Goal: Task Accomplishment & Management: Use online tool/utility

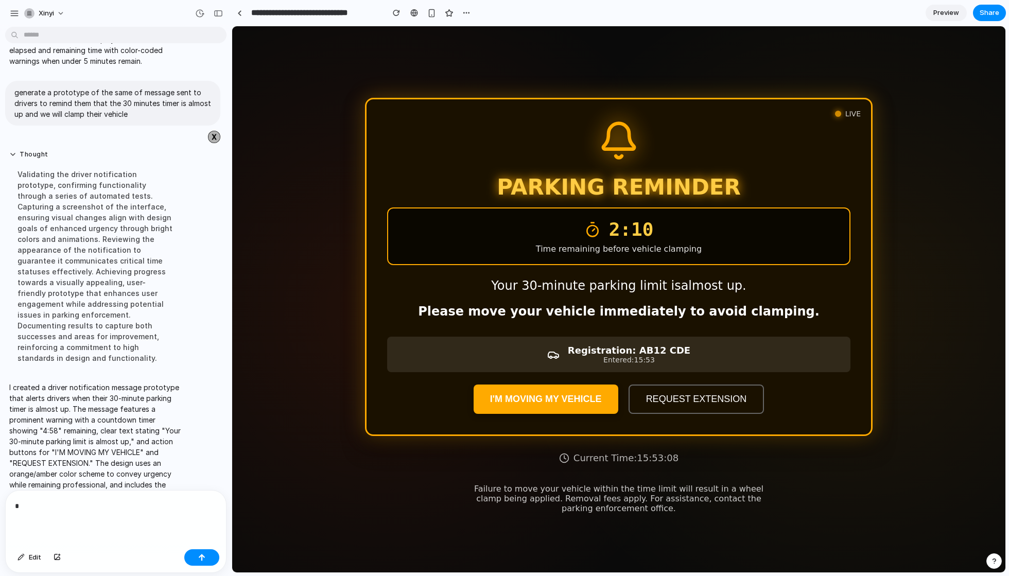
click at [952, 9] on span "Preview" at bounding box center [947, 13] width 26 height 10
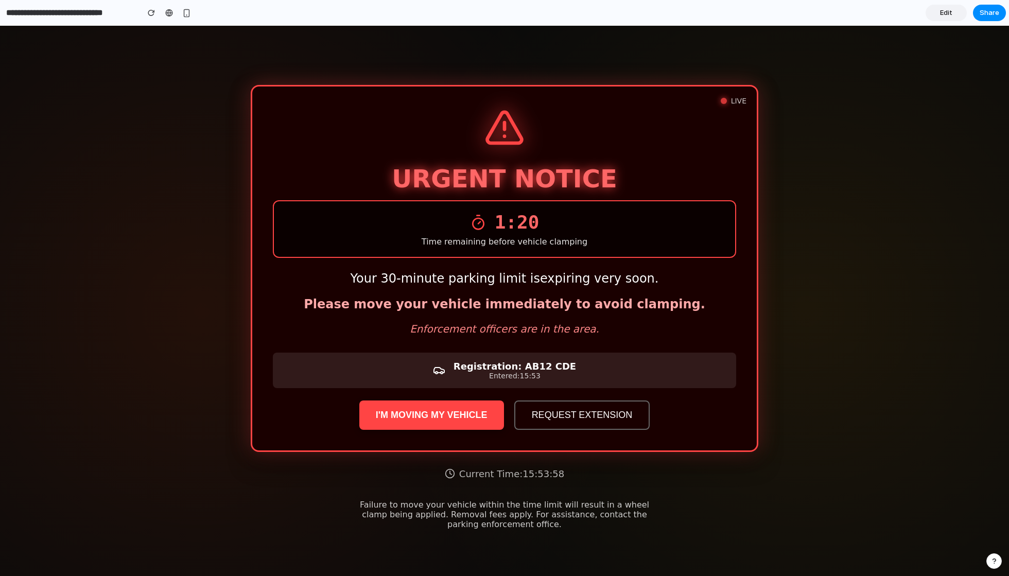
click at [947, 14] on span "Edit" at bounding box center [946, 13] width 12 height 10
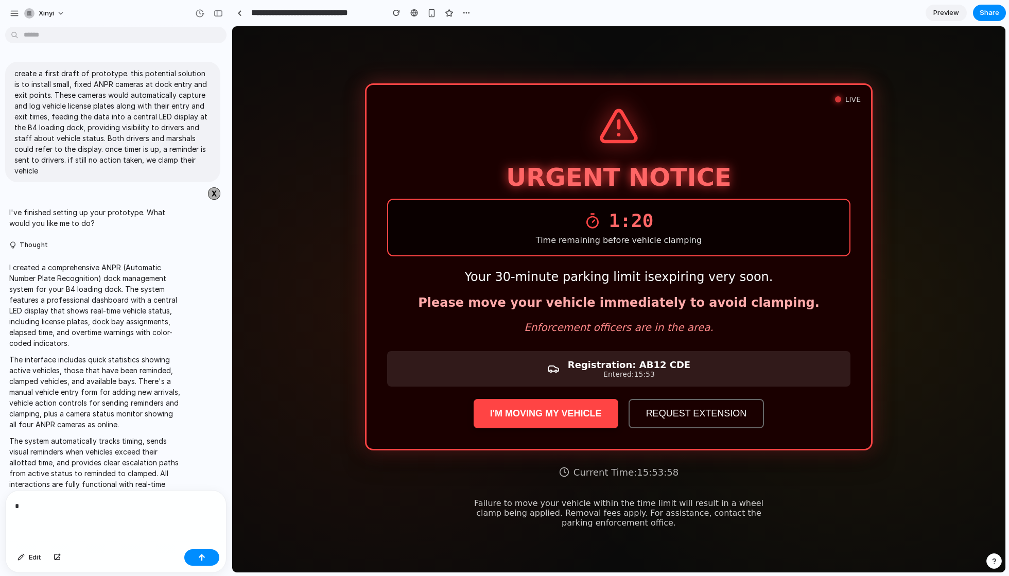
scroll to position [960, 0]
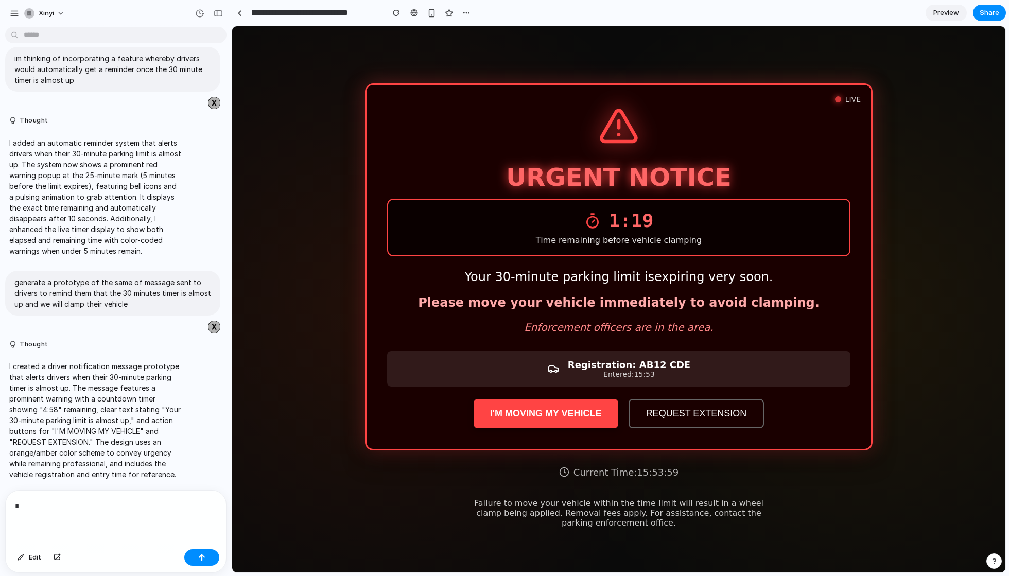
click at [59, 525] on div "*" at bounding box center [116, 518] width 220 height 55
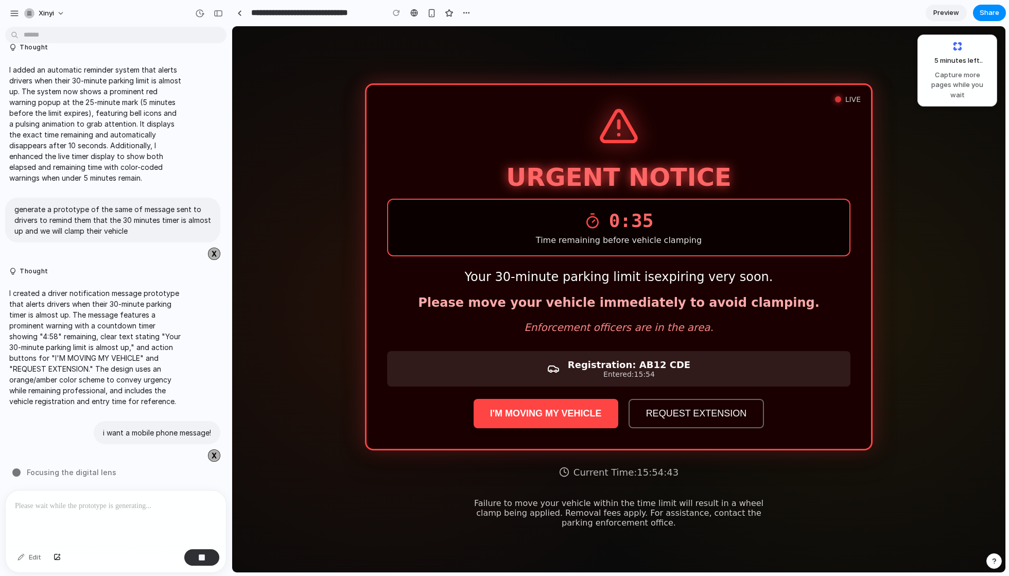
click at [531, 424] on button "I'M MOVING MY VEHICLE" at bounding box center [546, 413] width 145 height 29
click at [549, 412] on button "I'M MOVING MY VEHICLE" at bounding box center [546, 413] width 145 height 29
click at [697, 412] on button "REQUEST EXTENSION" at bounding box center [697, 413] width 136 height 29
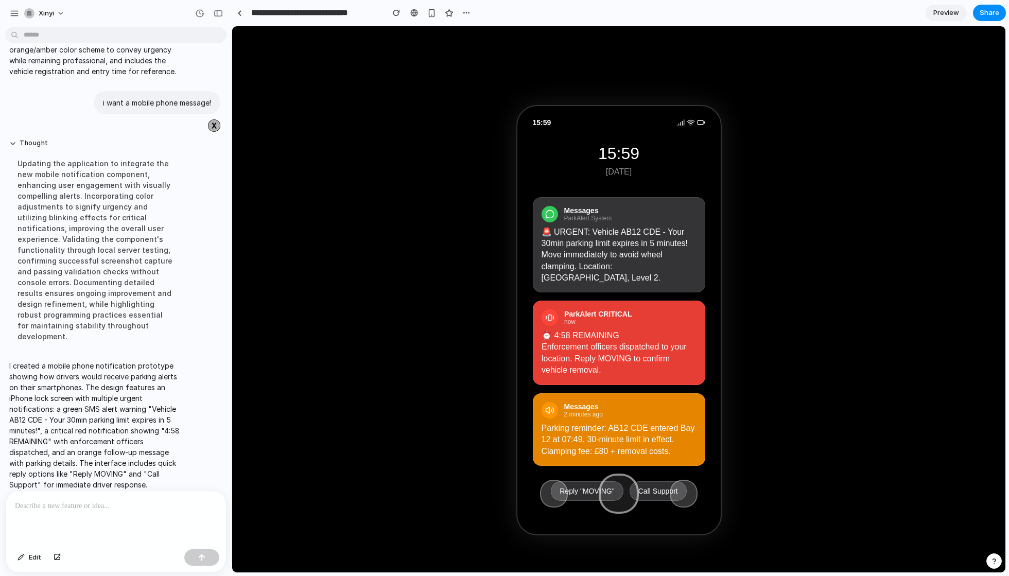
scroll to position [0, 0]
click at [952, 16] on span "Preview" at bounding box center [947, 13] width 26 height 10
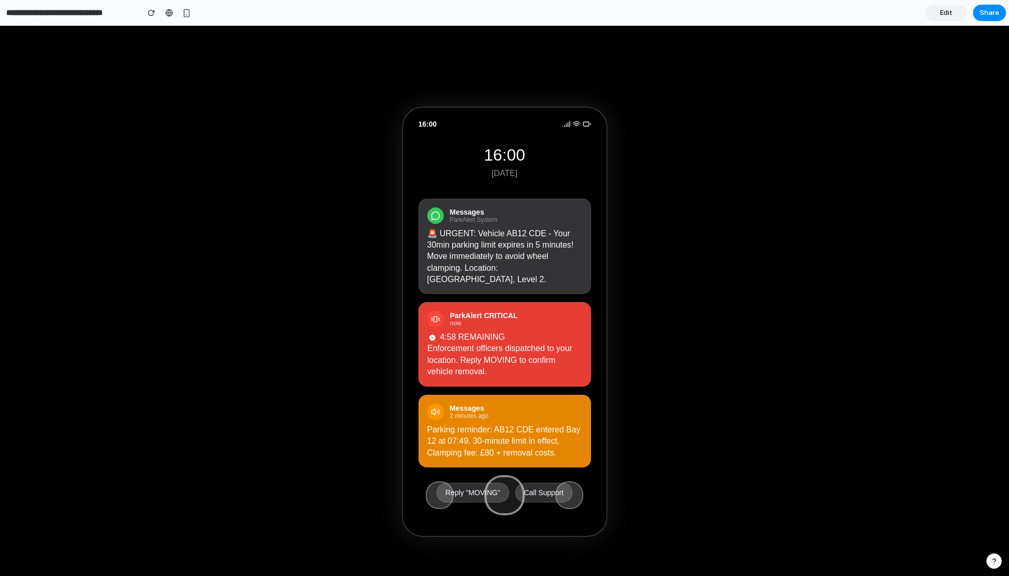
click at [494, 485] on div at bounding box center [505, 495] width 40 height 40
click at [546, 332] on div "⏰ 4:58 REMAINING Enforcement officers dispatched to your location. Reply MOVING…" at bounding box center [504, 355] width 155 height 46
click at [522, 334] on div "⏰ 4:58 REMAINING Enforcement officers dispatched to your location. Reply MOVING…" at bounding box center [505, 355] width 158 height 47
click at [522, 334] on div "⏰ 4:58 REMAINING Enforcement officers dispatched to your location. Reply MOVING…" at bounding box center [504, 355] width 157 height 46
click at [543, 231] on div "🚨 URGENT: Vehicle AB12 CDE - Your 30min parking limit expires in 5 minutes! Mov…" at bounding box center [504, 257] width 155 height 58
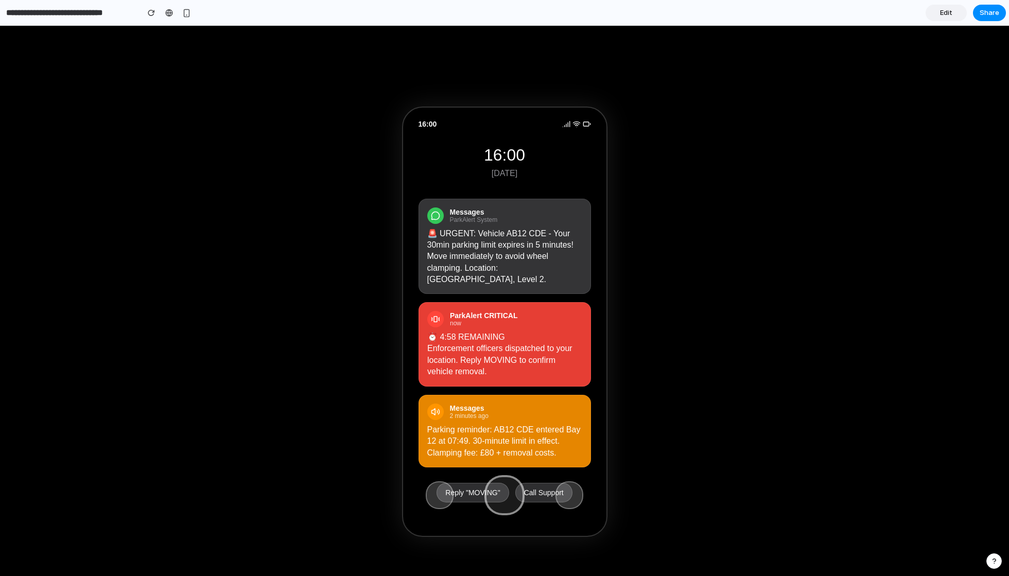
click at [939, 10] on link "Edit" at bounding box center [946, 13] width 41 height 16
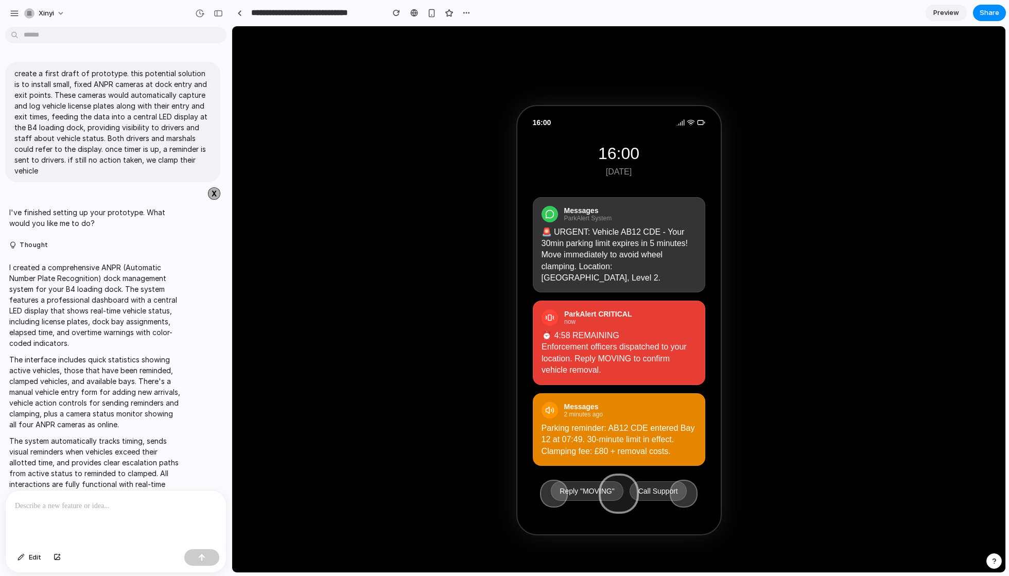
scroll to position [1173, 0]
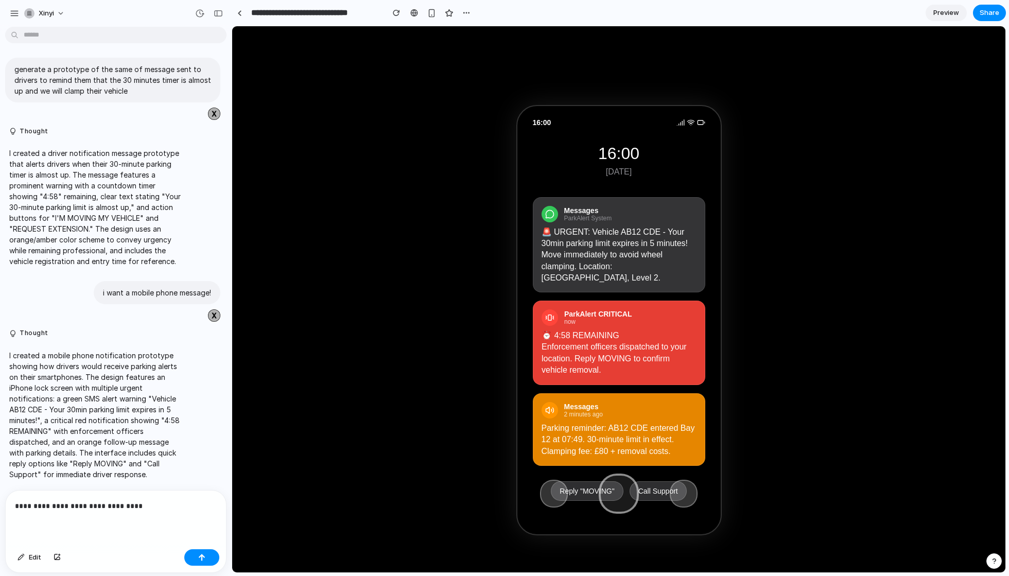
click at [48, 512] on div "**********" at bounding box center [116, 518] width 220 height 55
click at [210, 552] on button "button" at bounding box center [201, 558] width 35 height 16
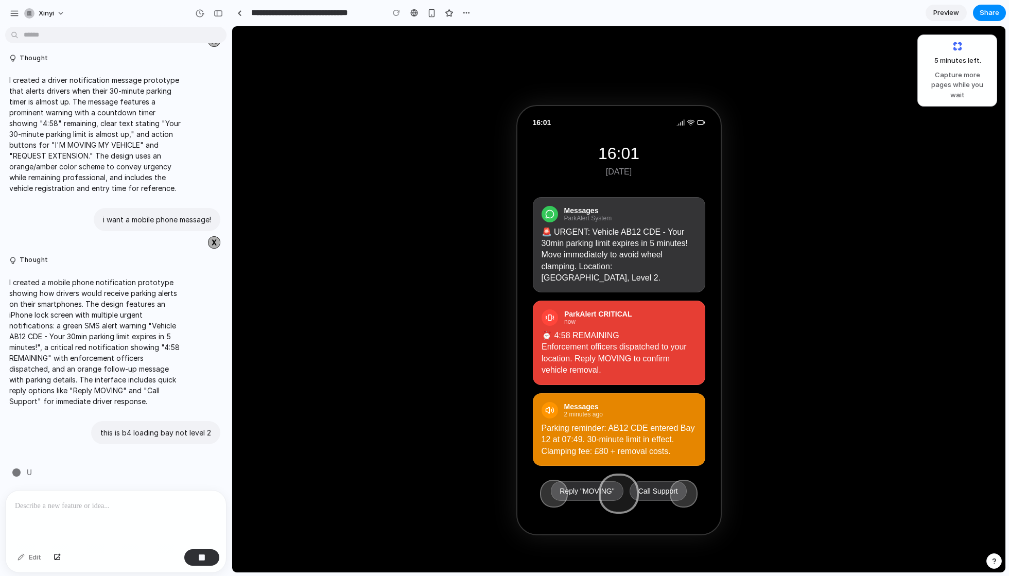
scroll to position [1246, 0]
click at [119, 510] on p at bounding box center [116, 506] width 202 height 12
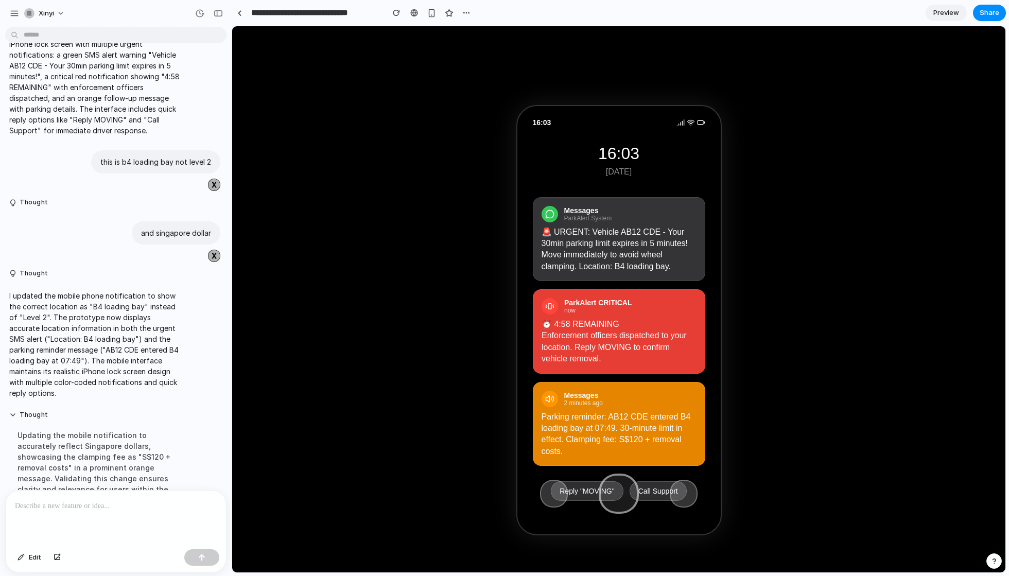
scroll to position [1702, 0]
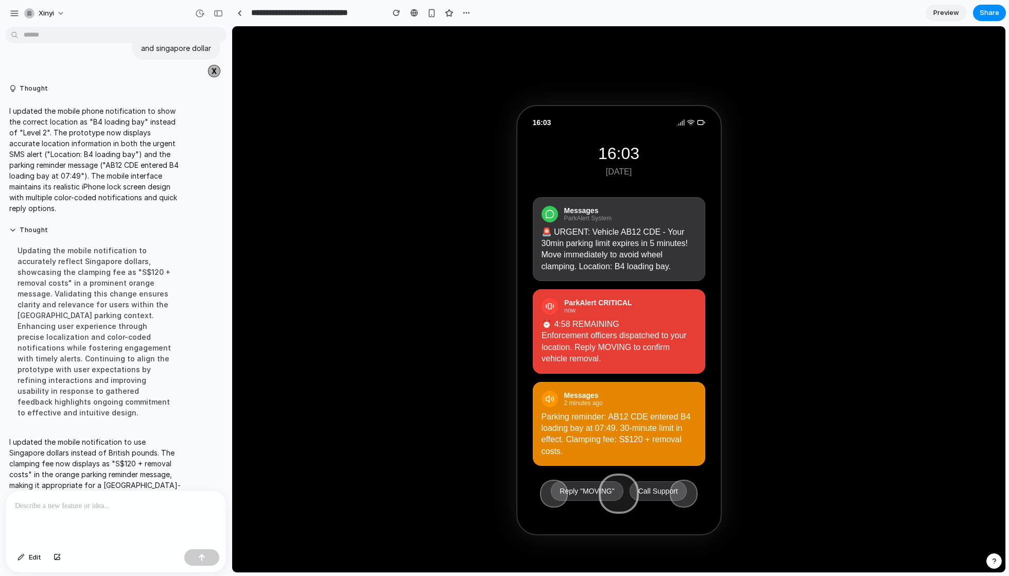
click at [953, 14] on span "Preview" at bounding box center [947, 13] width 26 height 10
